Goal: Task Accomplishment & Management: Complete application form

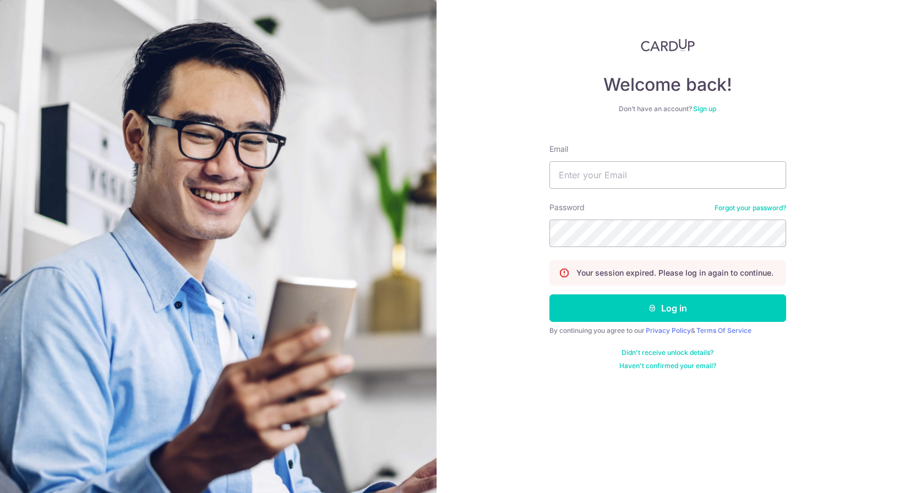
click at [0, 493] on nordpass-portal at bounding box center [0, 493] width 0 height 0
type input "zeenat.iqbal@gmail.com"
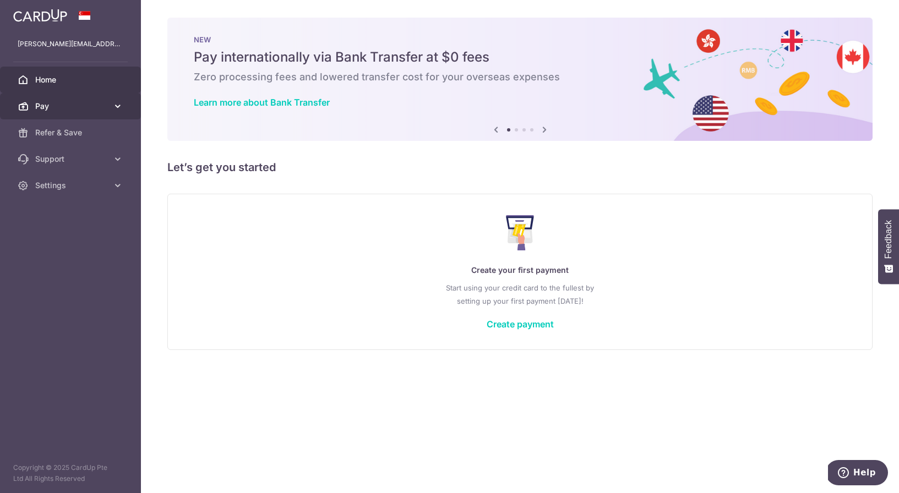
click at [48, 105] on span "Pay" at bounding box center [71, 106] width 73 height 11
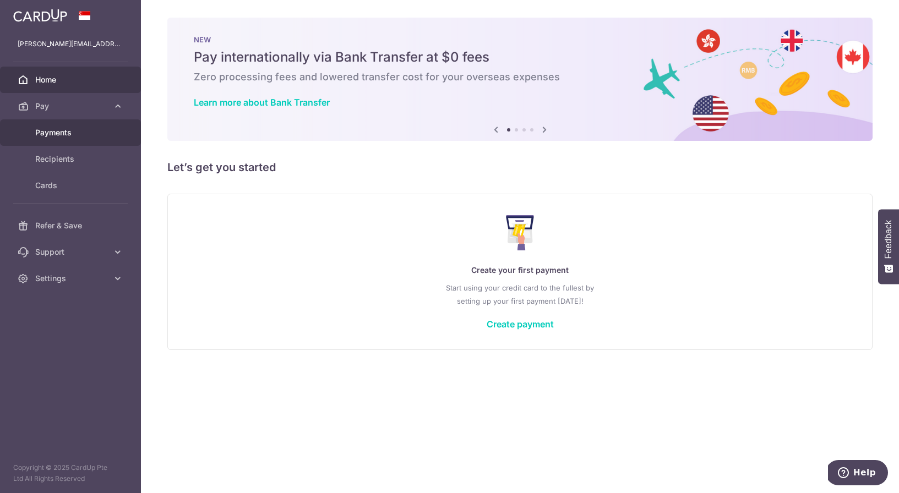
click at [58, 139] on link "Payments" at bounding box center [70, 132] width 141 height 26
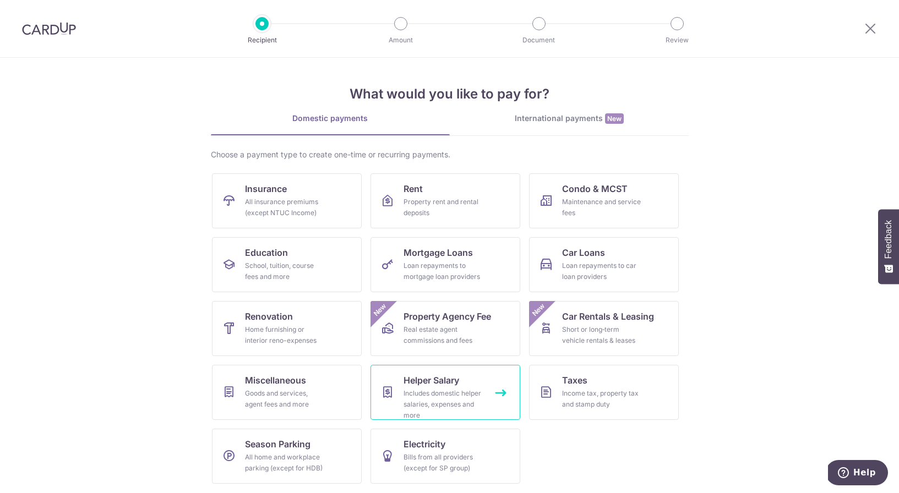
click at [459, 394] on div "Includes domestic helper salaries, expenses and more" at bounding box center [443, 404] width 79 height 33
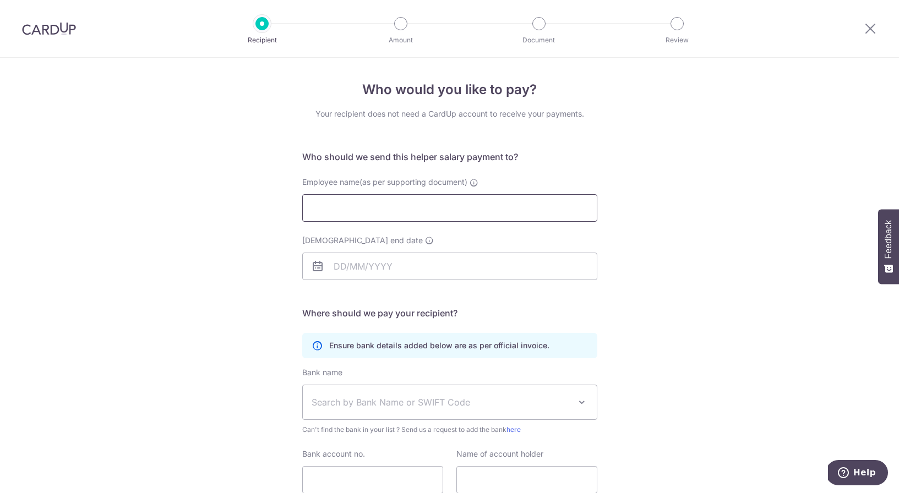
click at [390, 204] on input "Employee name(as per supporting document)" at bounding box center [449, 208] width 295 height 28
click at [668, 215] on div "Who would you like to pay? Your recipient does not need a CardUp account to rec…" at bounding box center [449, 320] width 899 height 524
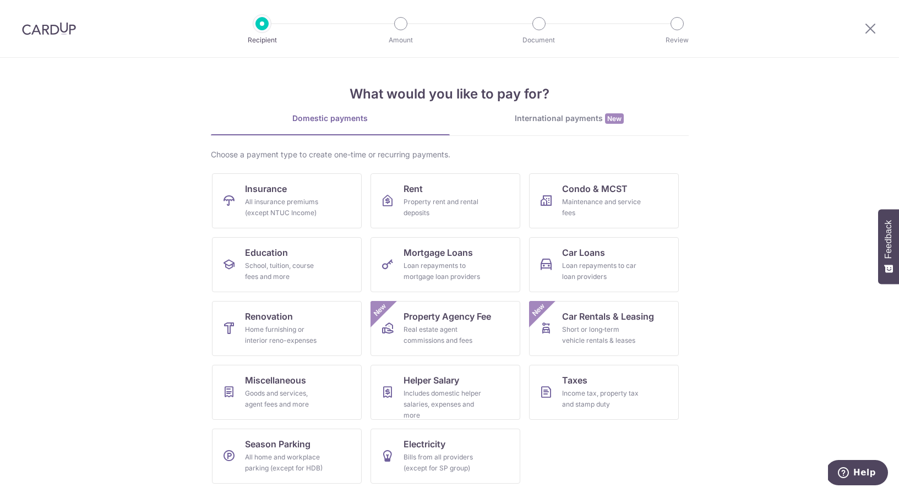
click at [571, 119] on div "International payments New" at bounding box center [569, 119] width 239 height 12
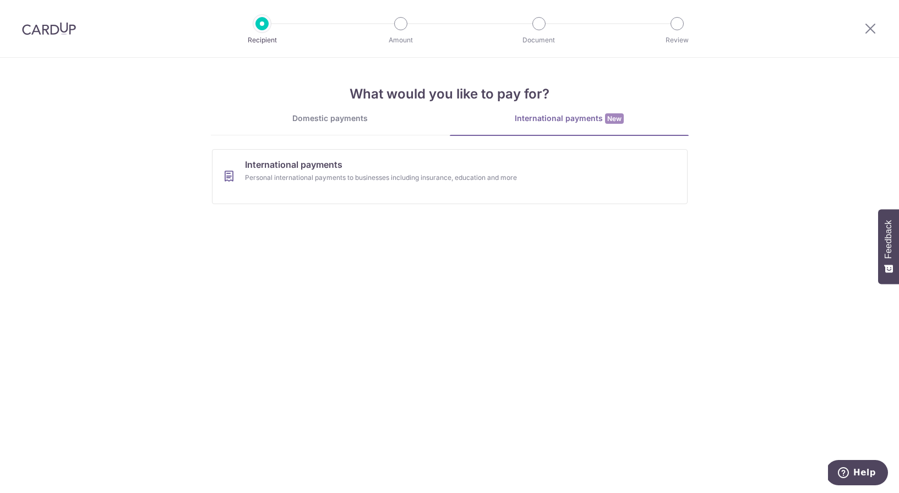
click at [369, 116] on div "Domestic payments" at bounding box center [330, 118] width 239 height 11
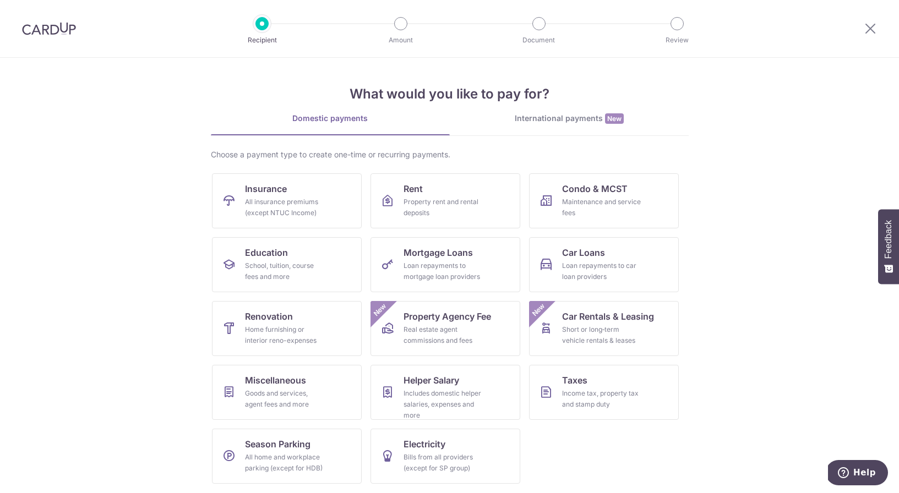
click at [567, 128] on link "International payments New" at bounding box center [569, 124] width 239 height 23
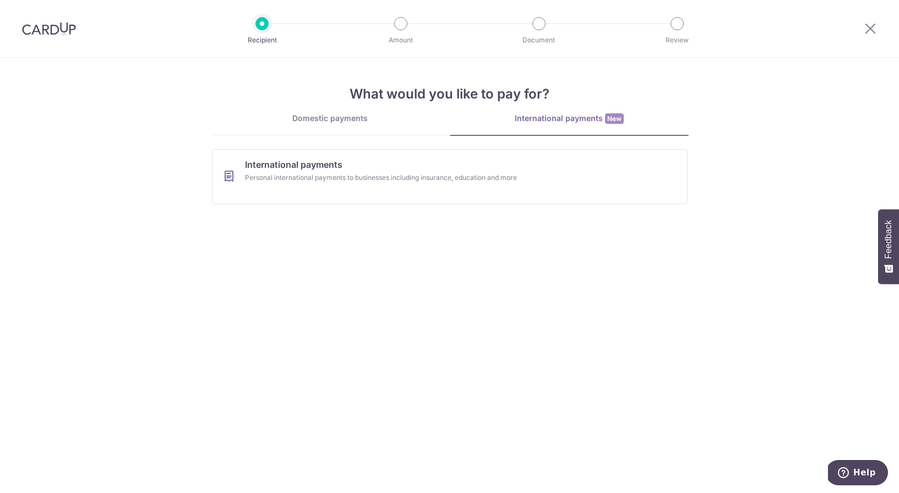
click at [341, 123] on div "Domestic payments" at bounding box center [330, 118] width 239 height 11
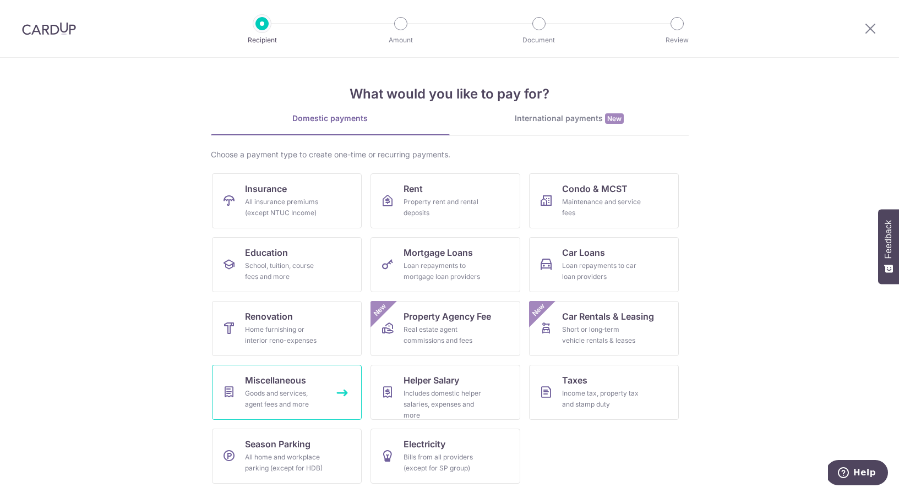
click at [277, 388] on div "Goods and services, agent fees and more" at bounding box center [284, 399] width 79 height 22
